Goal: Task Accomplishment & Management: Use online tool/utility

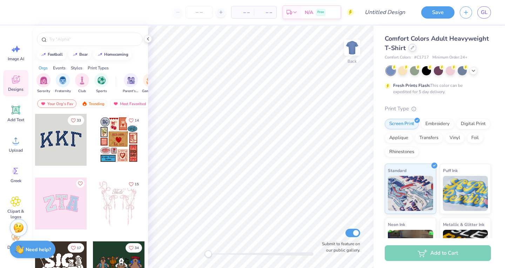
click at [416, 51] on div at bounding box center [412, 48] width 8 height 8
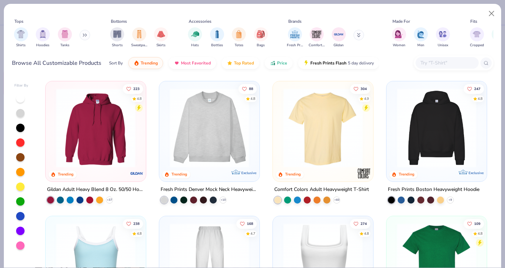
click at [103, 141] on img at bounding box center [96, 127] width 86 height 79
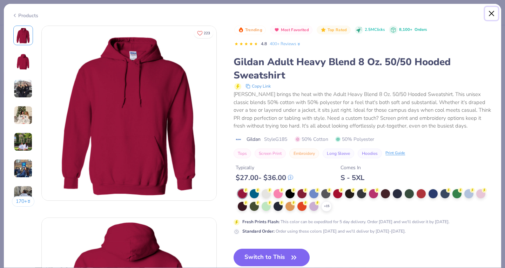
click at [493, 13] on button "Close" at bounding box center [491, 13] width 13 height 13
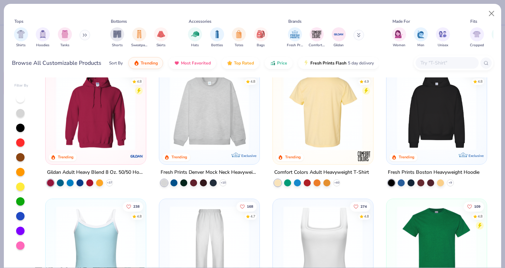
scroll to position [17, 0]
click at [105, 108] on img at bounding box center [96, 110] width 86 height 79
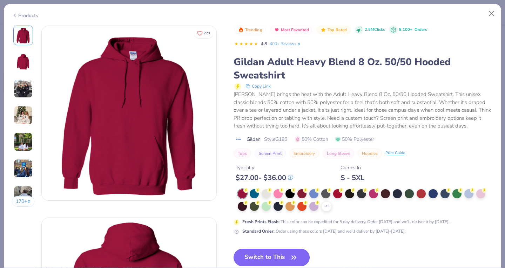
click at [267, 257] on button "Switch to This" at bounding box center [271, 258] width 76 height 18
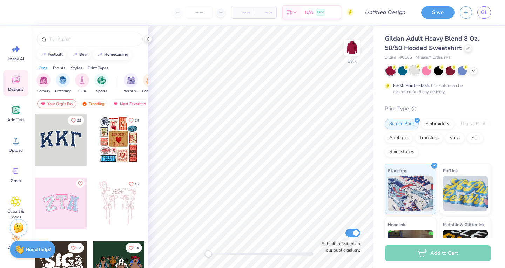
click at [415, 70] on div at bounding box center [414, 70] width 9 height 9
click at [16, 51] on icon at bounding box center [16, 49] width 11 height 11
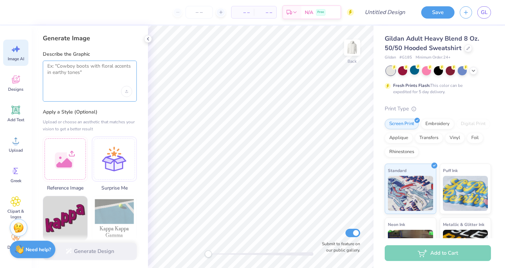
click at [65, 66] on textarea at bounding box center [89, 72] width 85 height 18
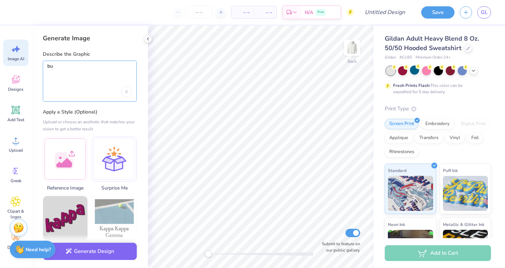
type textarea "b"
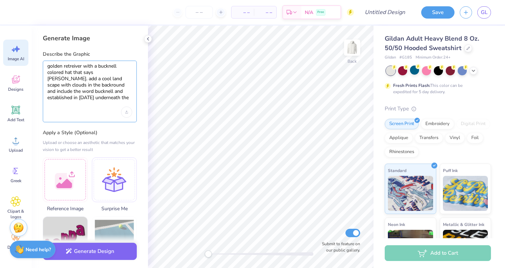
click at [68, 86] on textarea "golden retreiver with a bucknell colored hat that says bision. add a cool land …" at bounding box center [89, 82] width 85 height 38
click at [62, 86] on textarea "golden retreiver with a bucknell colored hat that says bision. add a cool land …" at bounding box center [89, 82] width 85 height 38
click at [54, 83] on textarea "golden retreiver with a bucknell colored hat that says bision. add a cool land …" at bounding box center [89, 82] width 85 height 38
click at [101, 71] on textarea "golden retreiver with a bucknell colored hat that says bision. add a cool land …" at bounding box center [89, 82] width 85 height 38
click at [105, 73] on textarea "golden retreiver with a bucknell colored hat that says bision. add a cool land …" at bounding box center [89, 82] width 85 height 38
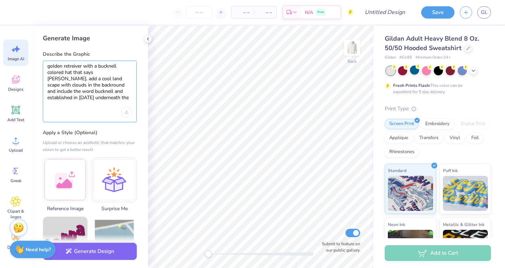
click at [103, 72] on textarea "golden retreiver with a bucknell colored hat that says bision. add a cool land …" at bounding box center [89, 82] width 85 height 38
click at [76, 67] on textarea "golden retreiver with a bucknell colored hat that says bison. add a cool land s…" at bounding box center [89, 82] width 85 height 38
click at [64, 64] on textarea "golden retreiver with a bucknell colored hat that says bison. add a cool land s…" at bounding box center [89, 82] width 85 height 38
click at [80, 67] on textarea "golden retreiver with a bucknell colored hat that says bison. add a cool land s…" at bounding box center [89, 82] width 85 height 38
type textarea "golden retreiver with a bucknell colored hat that says bison. add a cool land s…"
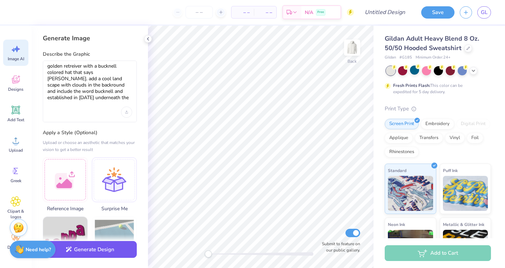
click at [108, 246] on button "Generate Design" at bounding box center [90, 249] width 94 height 17
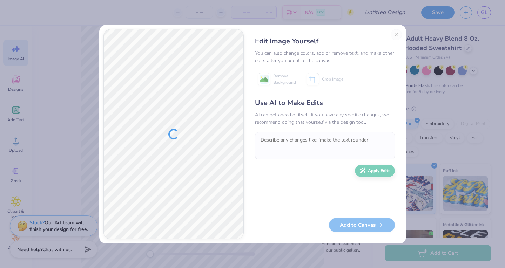
click at [331, 182] on div "Use AI to Make Edits AI can get ahead of itself. If you have any specific chang…" at bounding box center [325, 155] width 140 height 114
click at [487, 53] on div "Edit Image Yourself You can also change colors, add or remove text, and make ot…" at bounding box center [252, 134] width 505 height 268
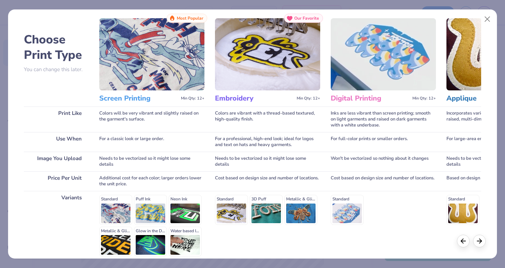
scroll to position [17, 0]
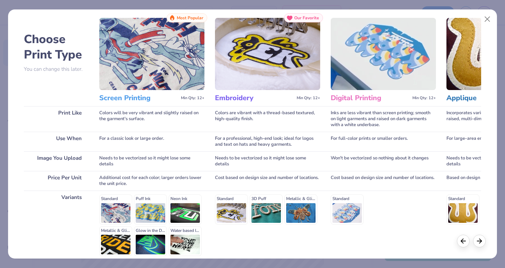
click at [157, 66] on img at bounding box center [151, 54] width 105 height 72
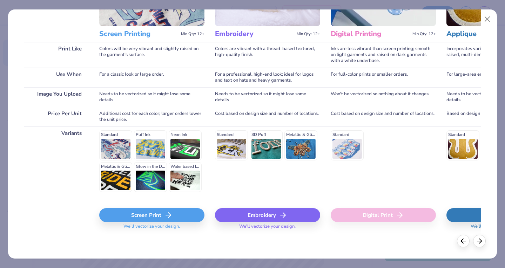
click at [151, 216] on div "Screen Print" at bounding box center [151, 215] width 105 height 14
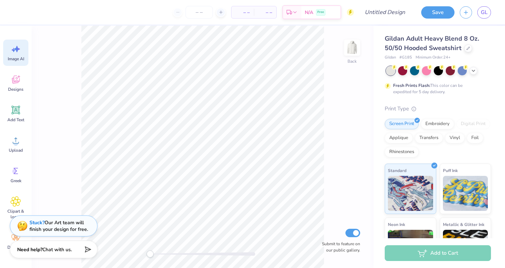
scroll to position [0, 0]
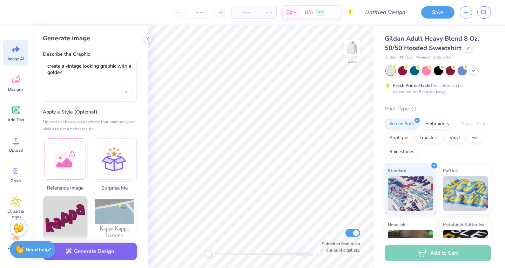
type textarea "create a vintage looking graphic with a golden"
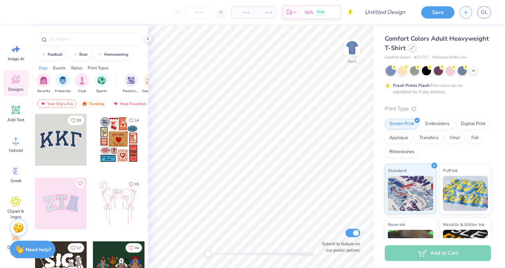
click at [416, 48] on div at bounding box center [412, 48] width 8 height 8
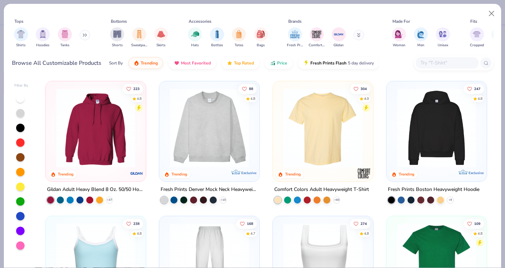
click at [103, 137] on img at bounding box center [96, 127] width 86 height 79
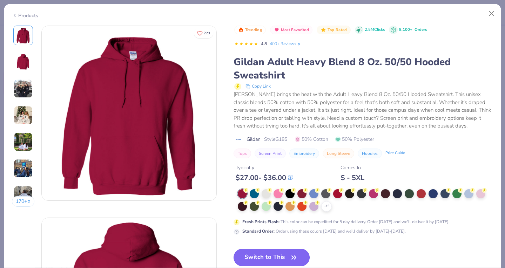
click at [286, 254] on button "Switch to This" at bounding box center [271, 258] width 76 height 18
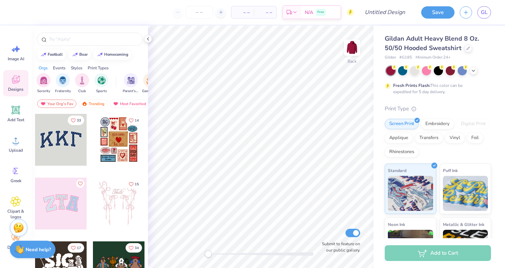
click at [416, 76] on div "Fresh Prints Flash: This color can be expedited for 5 day delivery." at bounding box center [437, 80] width 106 height 29
click at [415, 73] on div at bounding box center [414, 70] width 9 height 9
click at [17, 53] on icon at bounding box center [16, 49] width 11 height 11
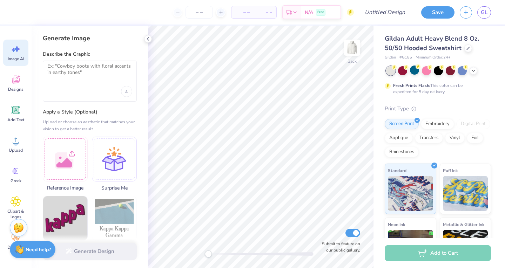
click at [69, 81] on div at bounding box center [90, 81] width 94 height 41
click at [68, 76] on textarea at bounding box center [89, 72] width 85 height 18
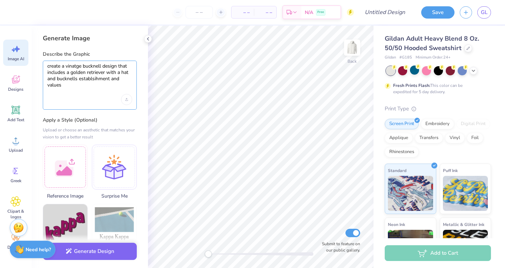
drag, startPoint x: 98, startPoint y: 80, endPoint x: 105, endPoint y: 84, distance: 8.8
click at [105, 84] on textarea "create a vinatge bucknell design that includes a golden retriever with a hat an…" at bounding box center [89, 76] width 85 height 26
click at [97, 80] on textarea "create a vinatge bucknell design that includes a golden retriever with a hat an…" at bounding box center [89, 76] width 85 height 26
click at [74, 80] on textarea "create a vinatge bucknell design that includes a golden retriever with a hat an…" at bounding box center [89, 76] width 85 height 26
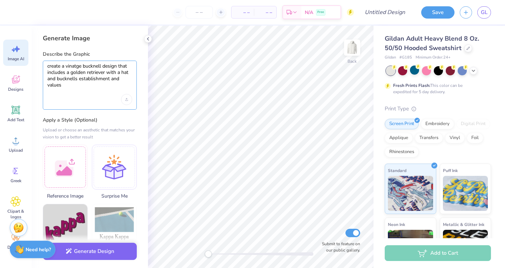
click at [70, 84] on textarea "create a vinatge bucknell design that includes a golden retriever with a hat an…" at bounding box center [89, 76] width 85 height 26
type textarea "create a vinatge bucknell design that includes a golden retriever with a hat an…"
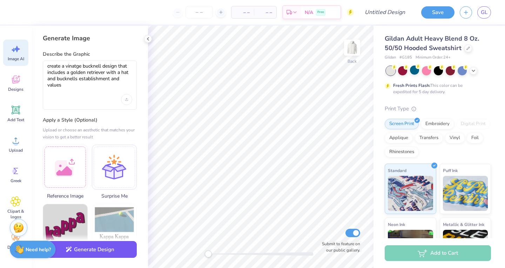
click at [111, 250] on button "Generate Design" at bounding box center [90, 249] width 94 height 17
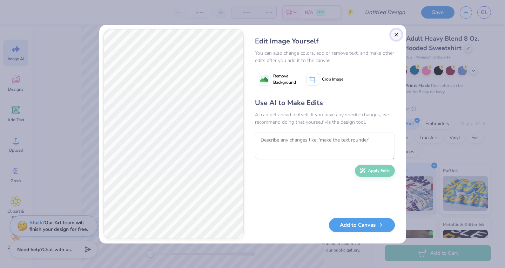
click at [398, 35] on button "Close" at bounding box center [395, 34] width 11 height 11
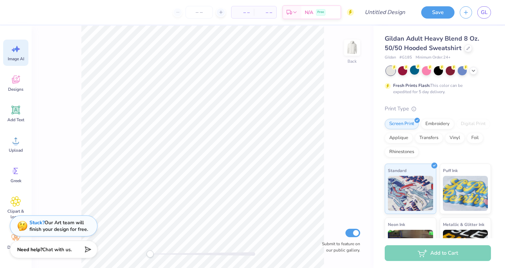
click at [19, 56] on span "Image AI" at bounding box center [16, 59] width 16 height 6
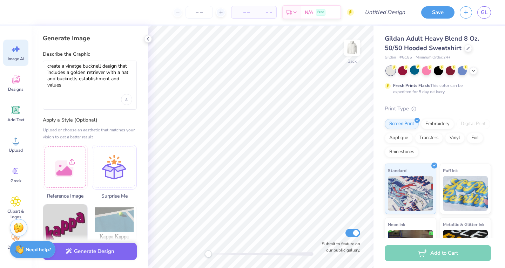
scroll to position [0, 0]
click at [76, 74] on textarea "create a vinatge bucknell design that includes a golden retriever with a hat an…" at bounding box center [89, 76] width 85 height 26
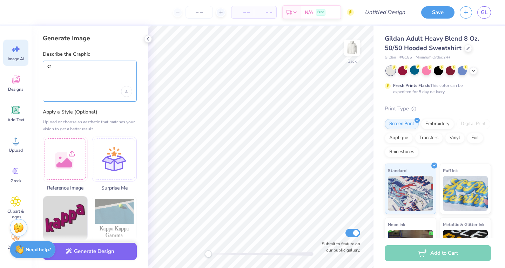
type textarea "c"
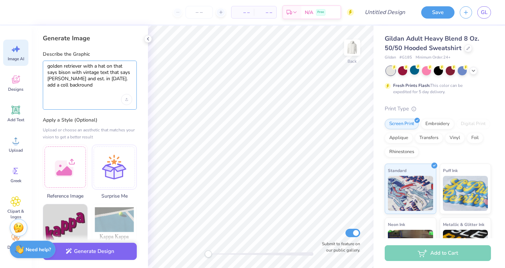
click at [124, 78] on textarea "golden retriever with a hat on that says bison with vintage text that says buck…" at bounding box center [89, 76] width 85 height 26
type textarea "golden retriever with a hat on that says bison with vintage text that says buck…"
click at [96, 88] on textarea "golden retriever with a hat on that says bison with vintage text that says buck…" at bounding box center [89, 76] width 85 height 26
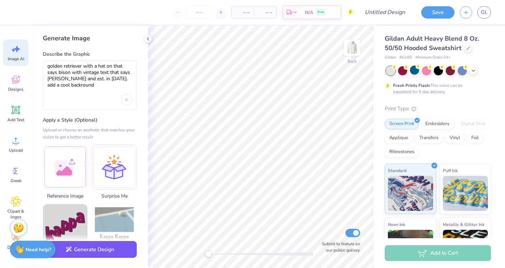
click at [102, 252] on button "Generate Design" at bounding box center [90, 249] width 94 height 17
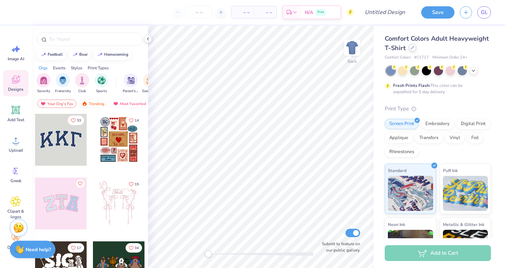
click at [414, 47] on icon at bounding box center [412, 48] width 4 height 4
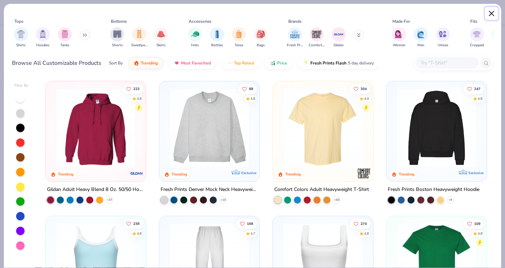
click at [488, 13] on button "Close" at bounding box center [491, 13] width 13 height 13
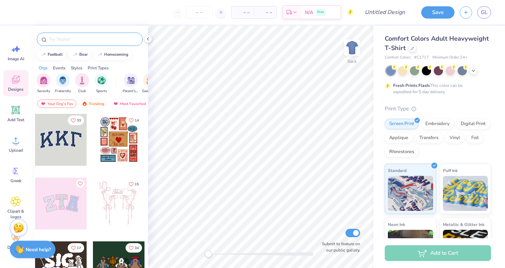
click at [87, 45] on div at bounding box center [90, 39] width 106 height 13
